Goal: Find contact information: Find contact information

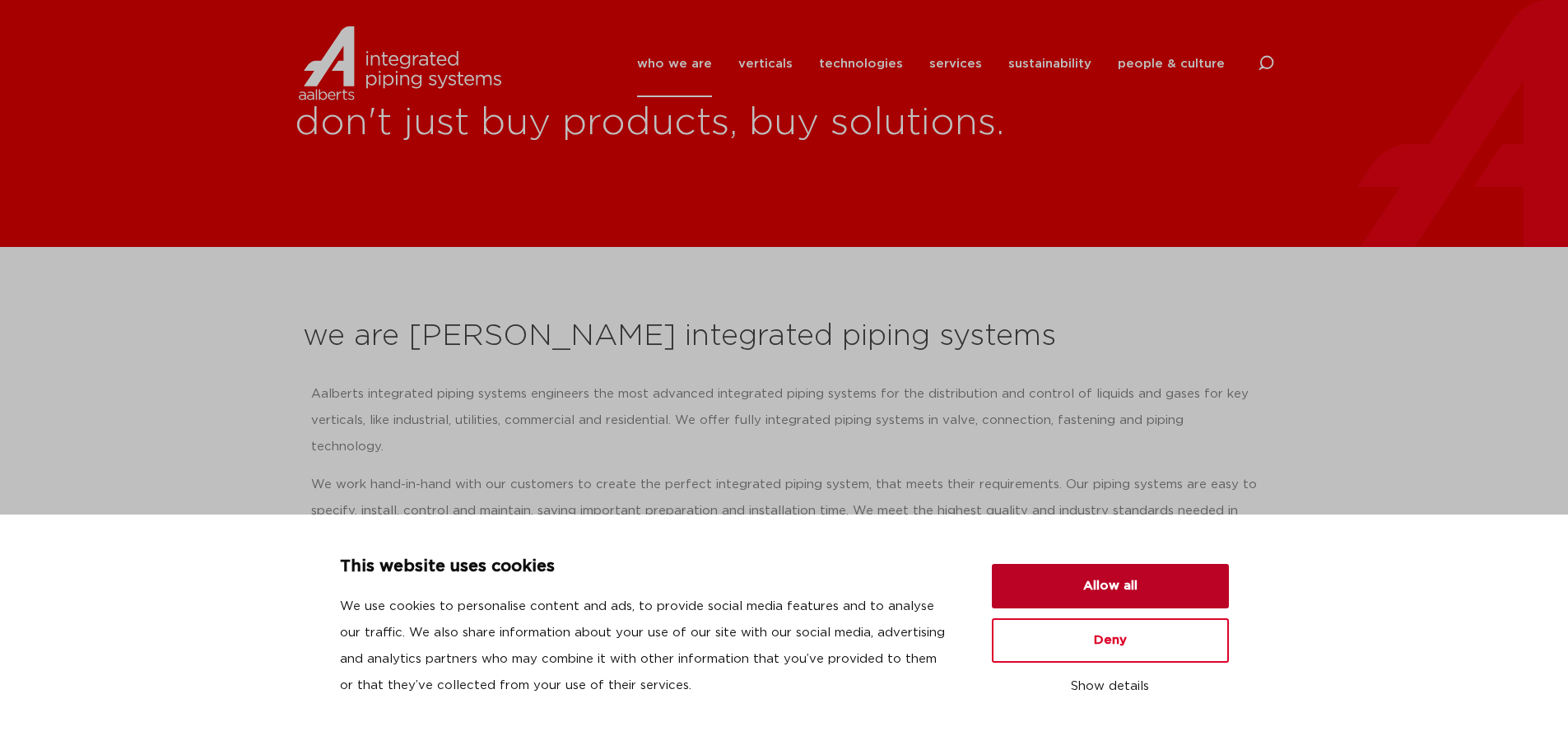
click at [1116, 588] on button "Allow all" at bounding box center [1110, 586] width 237 height 45
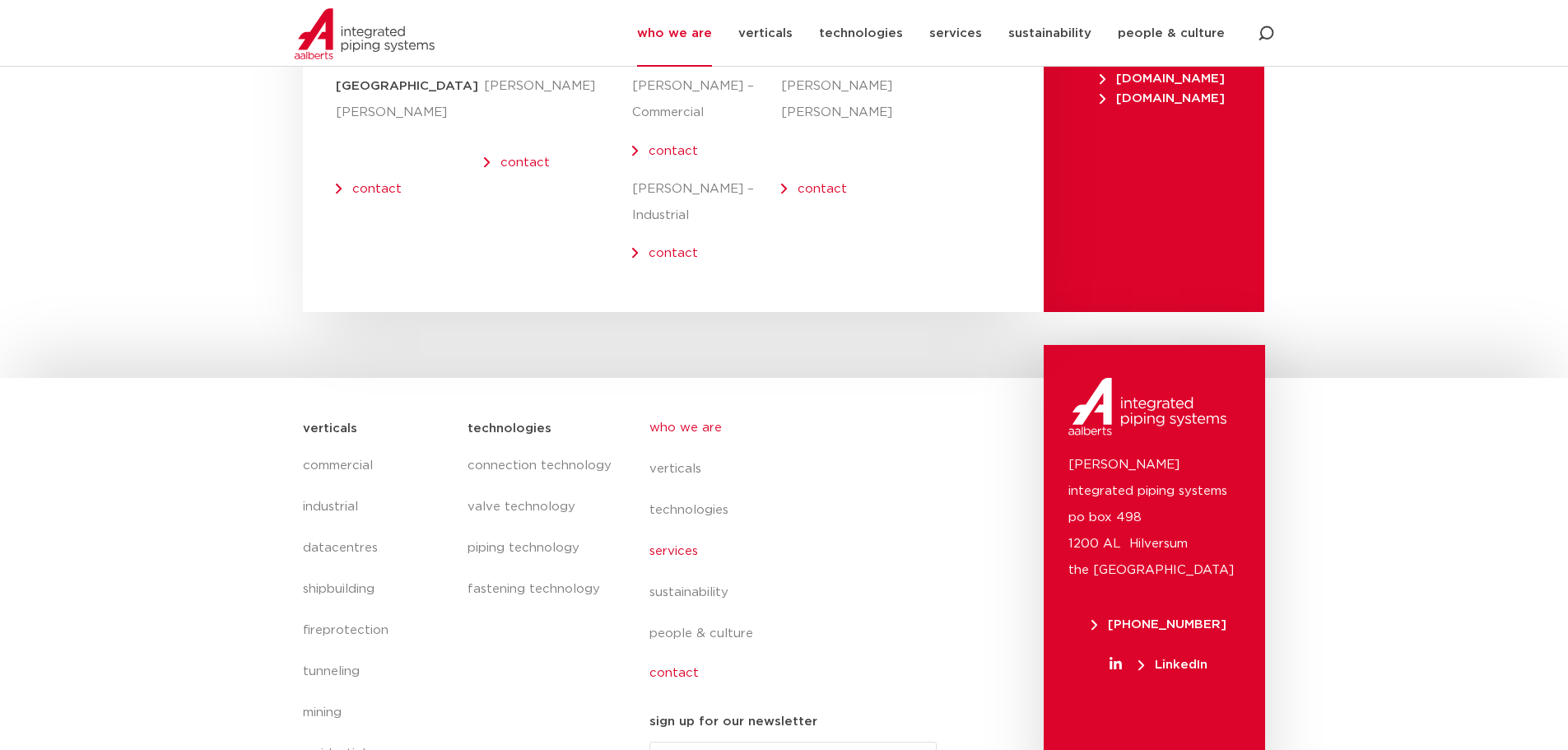
scroll to position [6774, 0]
click at [1120, 452] on p "[PERSON_NAME] integrated piping systems po box 498 1200 AL Hilversum [GEOGRAPHI…" at bounding box center [1154, 518] width 172 height 132
drag, startPoint x: 1081, startPoint y: 494, endPoint x: 1160, endPoint y: 511, distance: 80.8
click at [1160, 511] on p "[PERSON_NAME] integrated piping systems po box 498 1200 AL Hilversum [GEOGRAPHI…" at bounding box center [1154, 518] width 172 height 132
click at [1071, 496] on p "[PERSON_NAME] integrated piping systems po box 498 1200 AL Hilversum [GEOGRAPHI…" at bounding box center [1154, 518] width 172 height 132
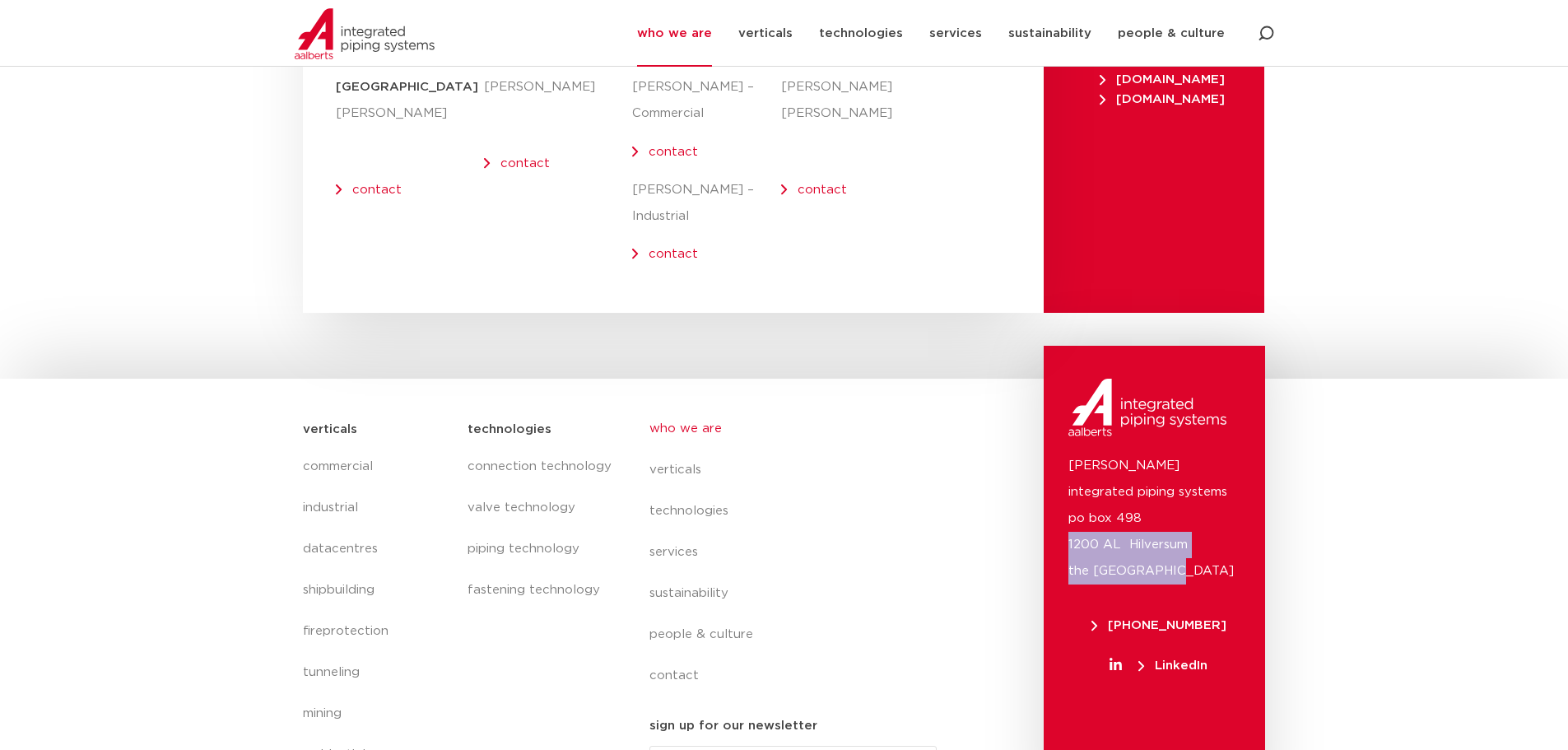
drag, startPoint x: 1067, startPoint y: 491, endPoint x: 1165, endPoint y: 511, distance: 100.0
click at [1165, 511] on div "[PERSON_NAME] integrated piping systems po box 498 1200 AL Hilversum [GEOGRAPHI…" at bounding box center [1154, 575] width 222 height 459
copy p "1200 AL Hilversum the [GEOGRAPHIC_DATA]"
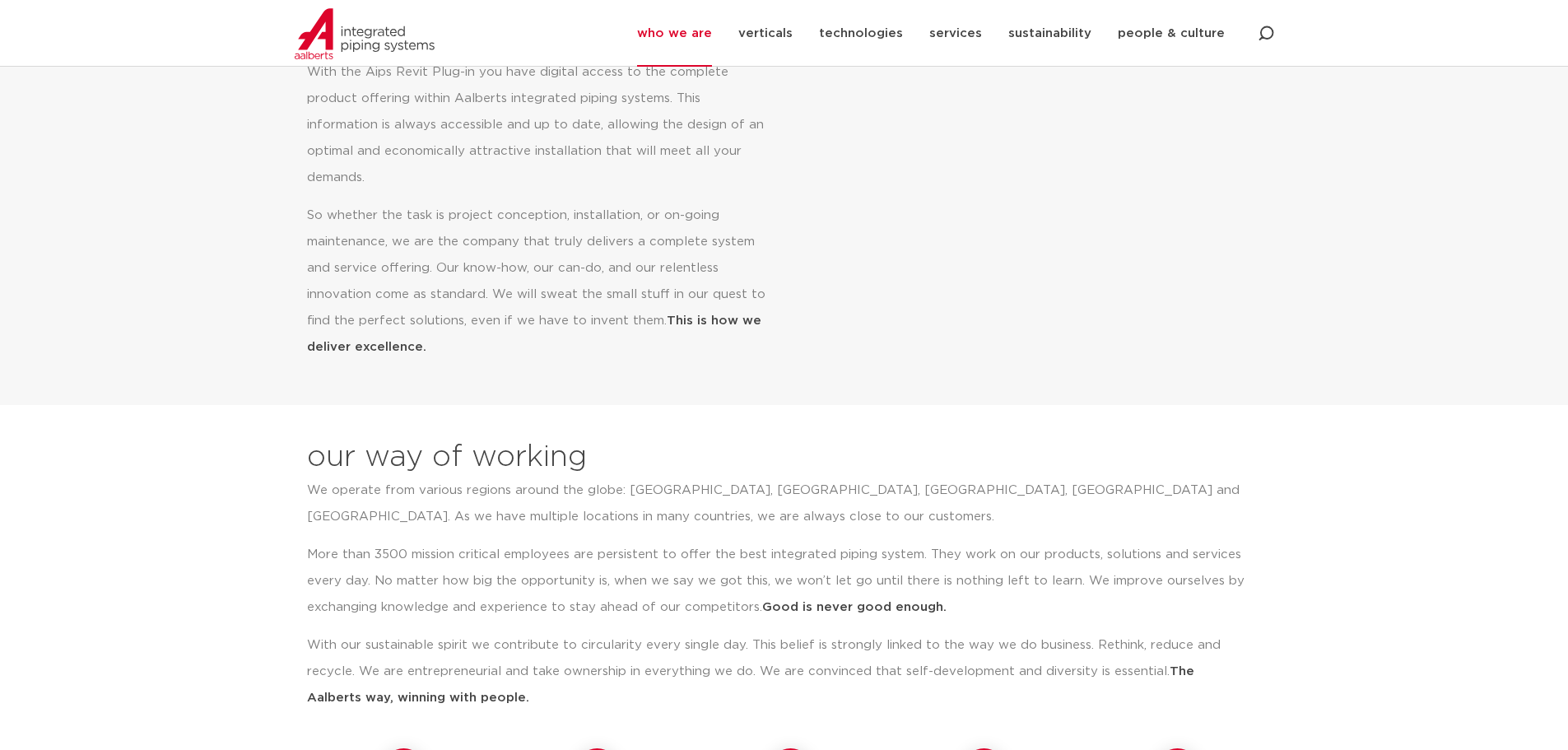
scroll to position [88, 0]
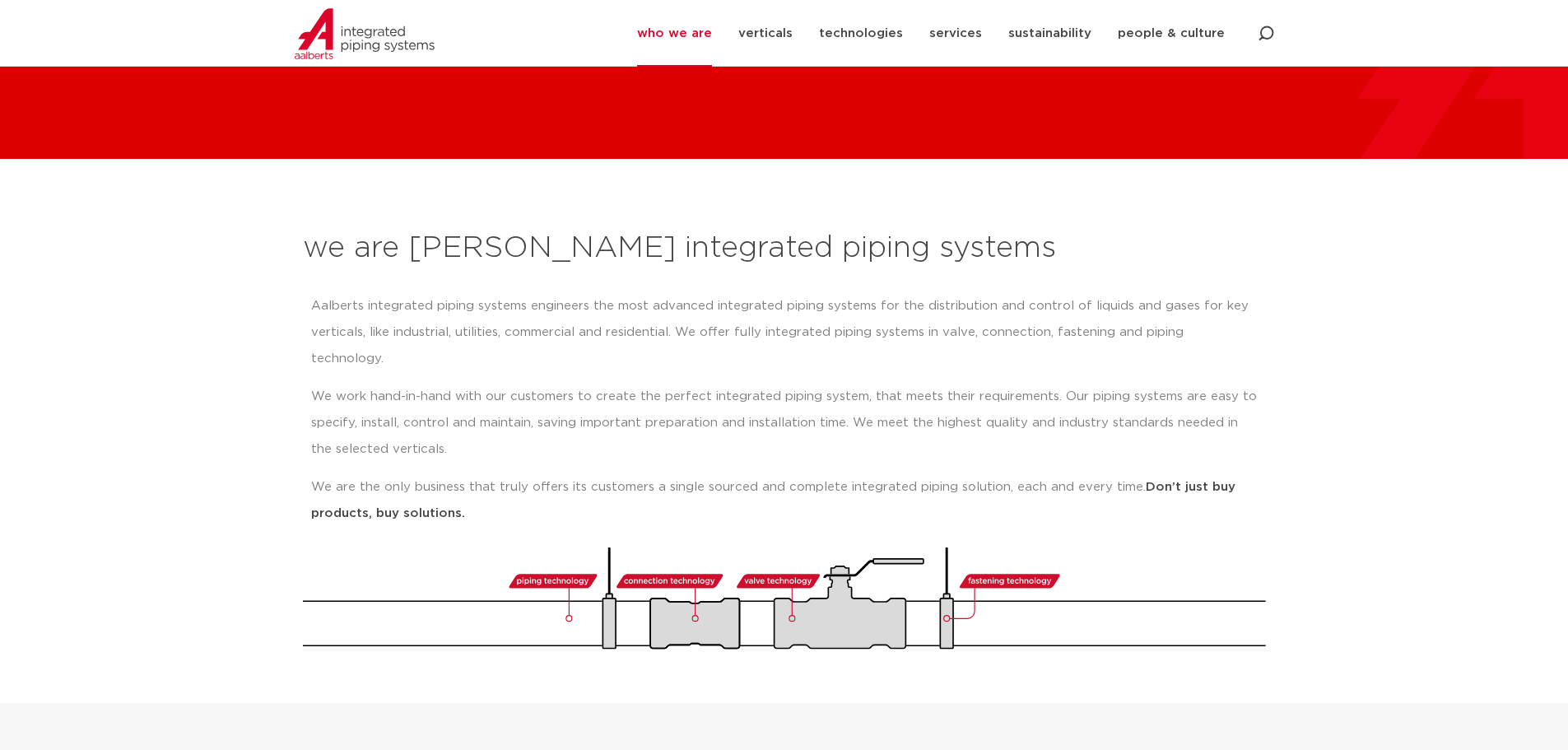
click at [312, 305] on p "Aalberts integrated piping systems engineers the most advanced integrated pipin…" at bounding box center [784, 332] width 946 height 79
drag, startPoint x: 311, startPoint y: 304, endPoint x: 523, endPoint y: 313, distance: 212.2
click at [523, 313] on p "Aalberts integrated piping systems engineers the most advanced integrated pipin…" at bounding box center [784, 332] width 946 height 79
copy p "[PERSON_NAME] integrated piping systems"
